Goal: Answer question/provide support: Share knowledge or assist other users

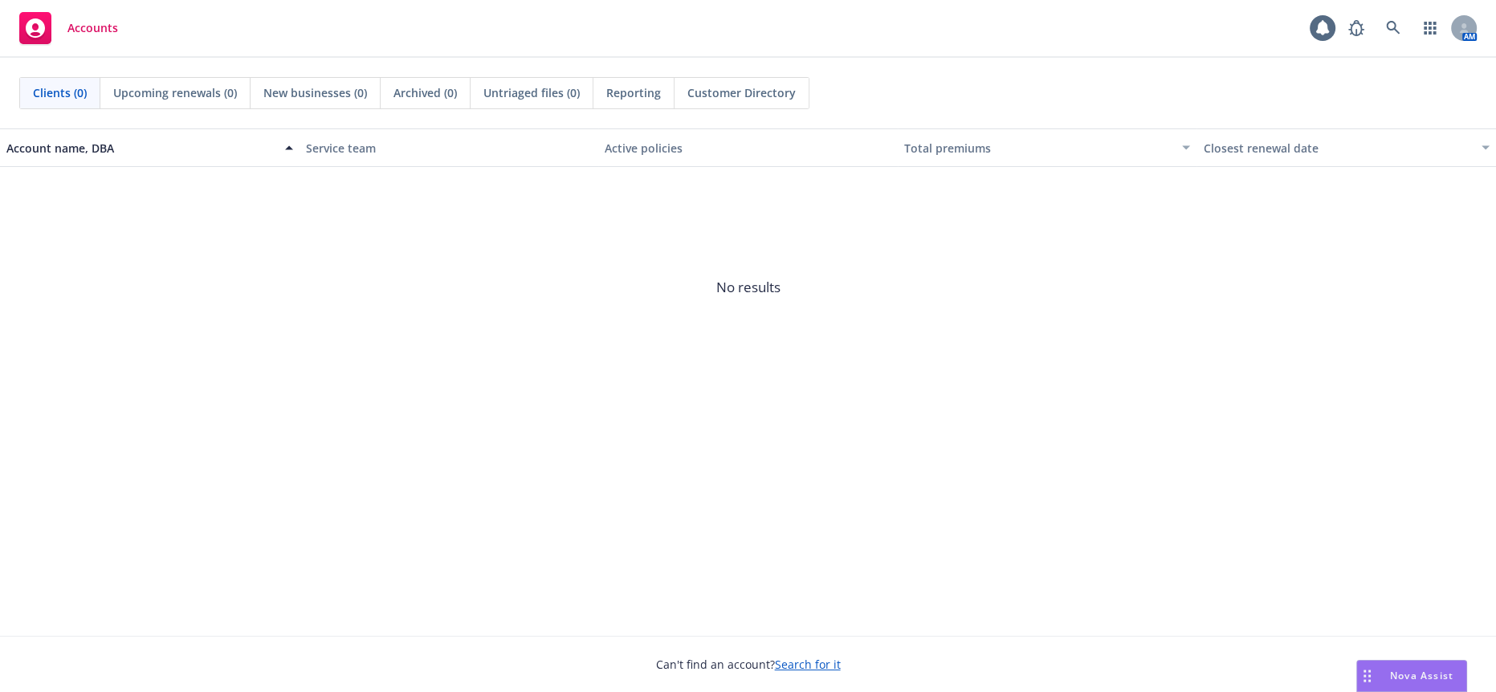
click at [1401, 675] on span "Nova Assist" at bounding box center [1421, 676] width 63 height 14
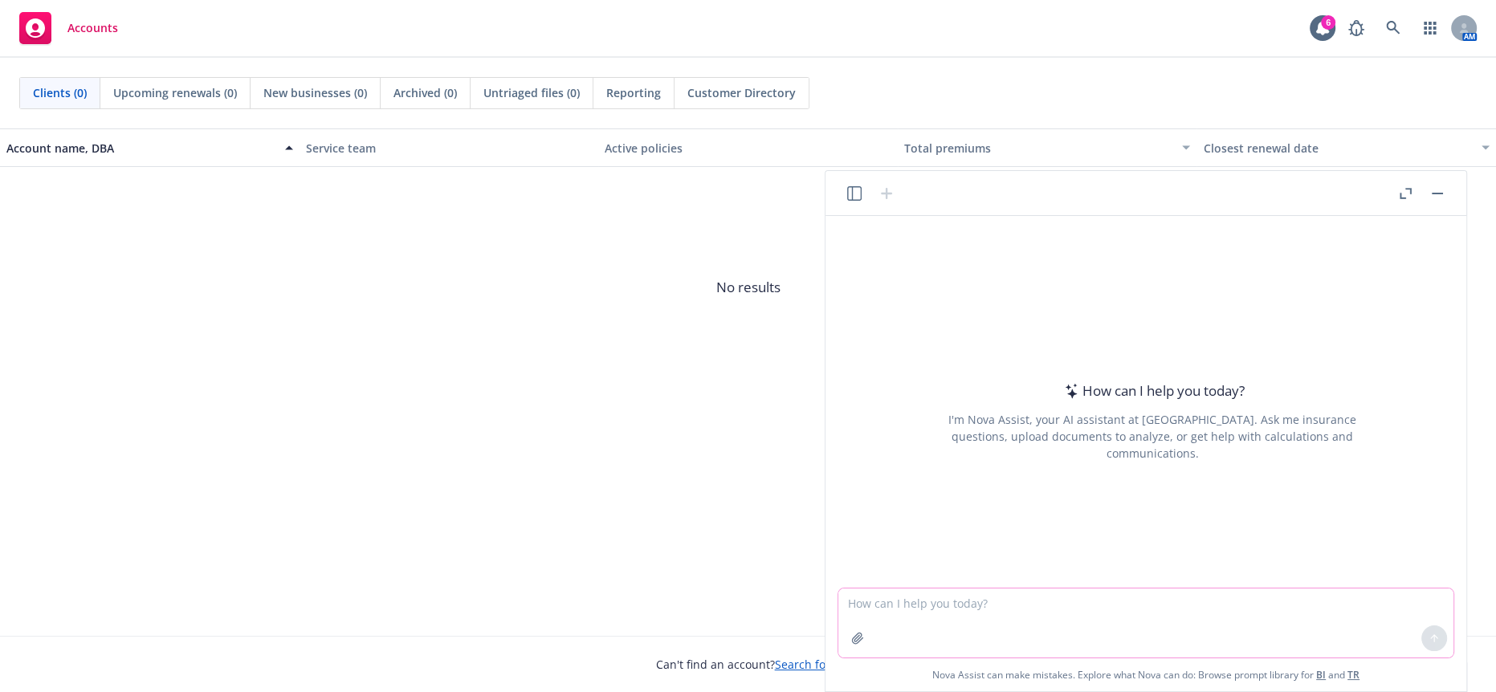
click at [937, 613] on textarea at bounding box center [1145, 623] width 615 height 69
paste textarea "I have sent your inquiry to our contact at Advantek and I will let you know wha…"
type textarea "more professional I have sent your inquiry to our contact at Advantek and I wil…"
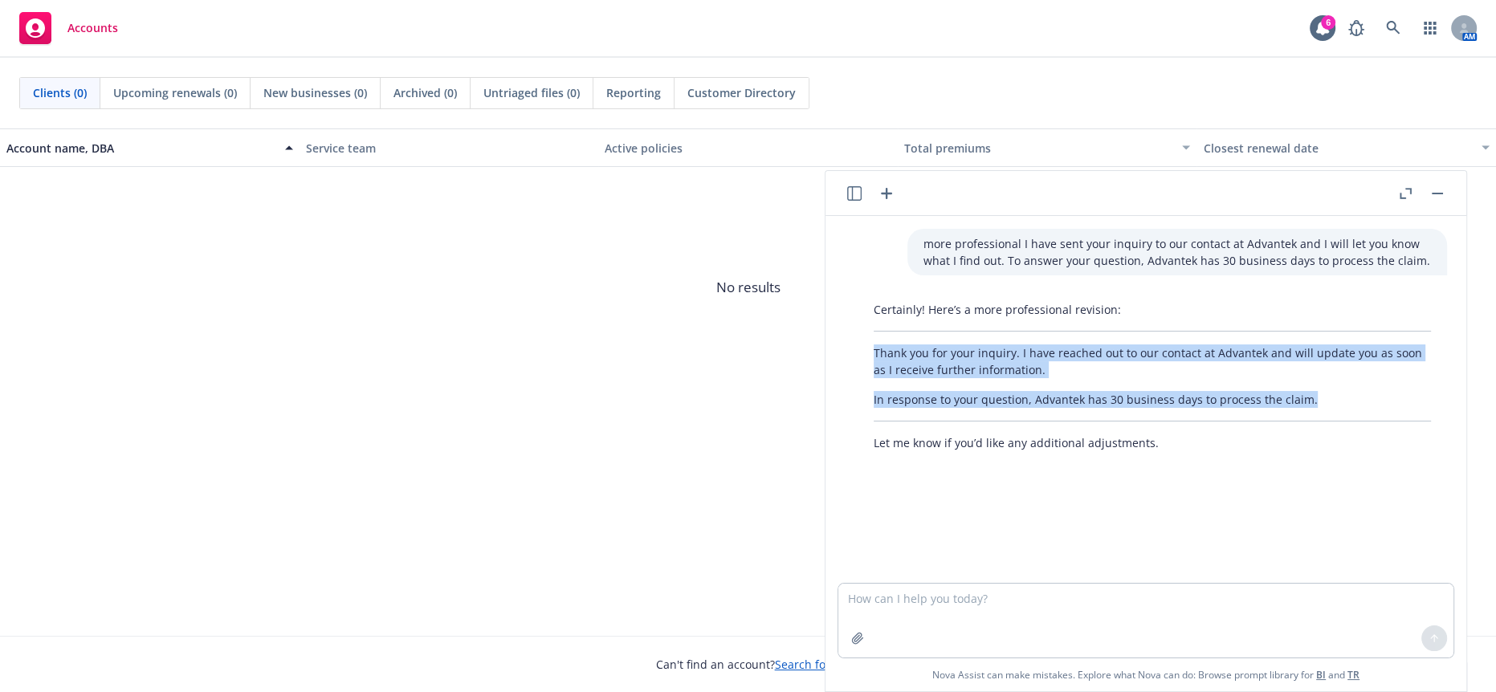
drag, startPoint x: 1314, startPoint y: 401, endPoint x: 866, endPoint y: 347, distance: 451.3
click at [866, 347] on div "Certainly! Here’s a more professional revision: Thank you for your inquiry. I h…" at bounding box center [1152, 376] width 589 height 163
copy div "Thank you for your inquiry. I have reached out to our contact at Advantek and w…"
click at [1444, 189] on button "button" at bounding box center [1437, 193] width 19 height 19
